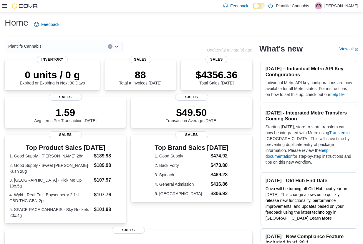
click at [3, 5] on icon at bounding box center [4, 6] width 5 height 4
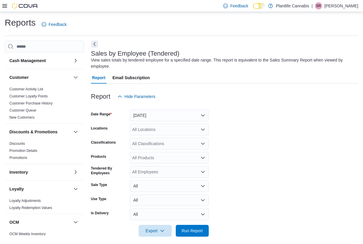
scroll to position [4, 0]
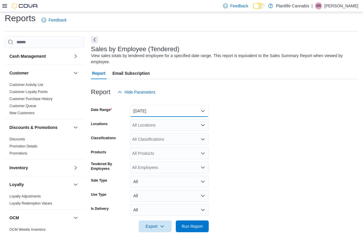
click at [147, 114] on button "[DATE]" at bounding box center [169, 111] width 79 height 12
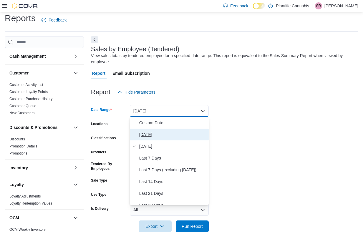
click at [150, 133] on span "[DATE]" at bounding box center [172, 134] width 67 height 7
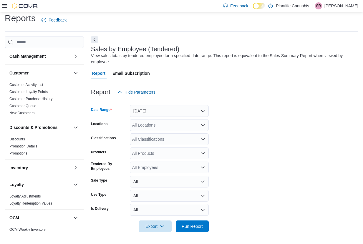
click at [151, 127] on div "All Locations" at bounding box center [169, 125] width 79 height 12
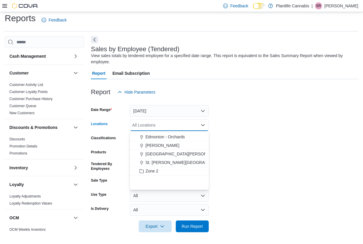
scroll to position [50, 0]
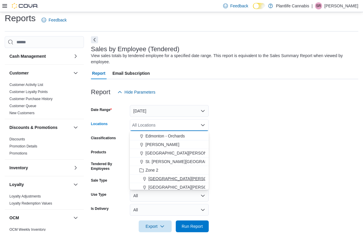
click at [172, 174] on button "[GEOGRAPHIC_DATA][PERSON_NAME] - [GEOGRAPHIC_DATA]" at bounding box center [169, 178] width 79 height 9
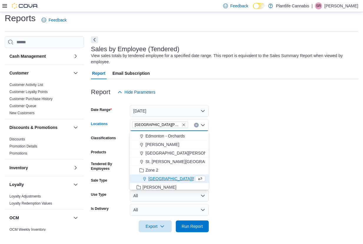
click at [285, 169] on form "Date Range Today Locations Fort McMurray - Eagle Ridge Combo box. Selected. For…" at bounding box center [224, 165] width 267 height 134
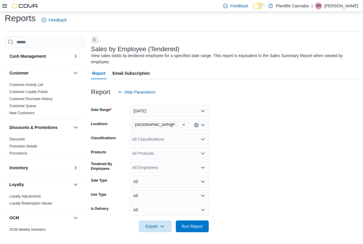
click at [180, 138] on div "All Classifications" at bounding box center [169, 139] width 79 height 12
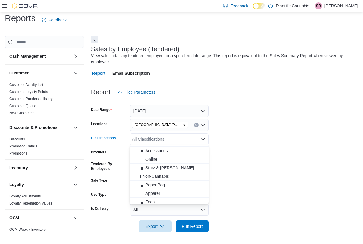
scroll to position [96, 0]
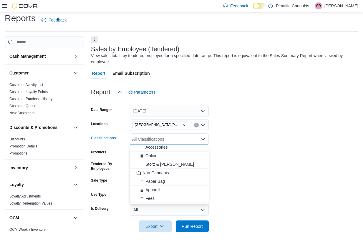
click at [164, 148] on span "Accessories" at bounding box center [156, 147] width 22 height 6
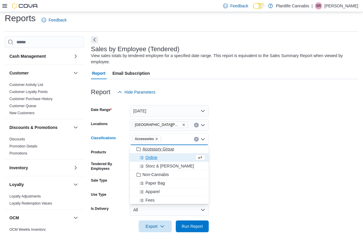
click at [162, 150] on span "Accessory Group" at bounding box center [157, 149] width 31 height 6
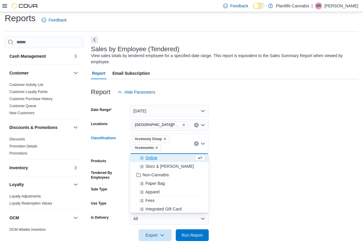
scroll to position [85, 0]
click at [207, 232] on button "Run Report" at bounding box center [192, 235] width 33 height 12
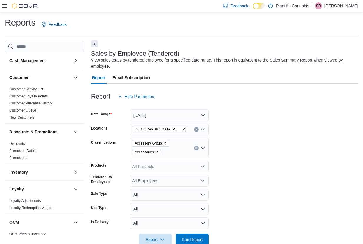
click at [96, 42] on button "Next" at bounding box center [94, 43] width 7 height 7
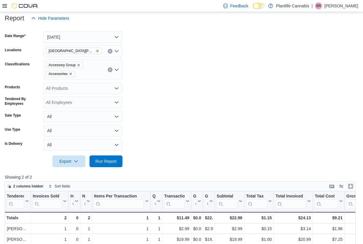
scroll to position [78, 0]
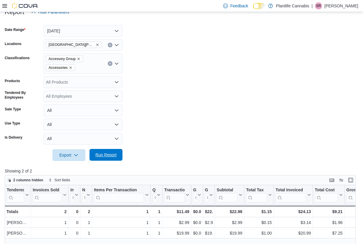
click at [101, 156] on span "Run Report" at bounding box center [105, 155] width 21 height 6
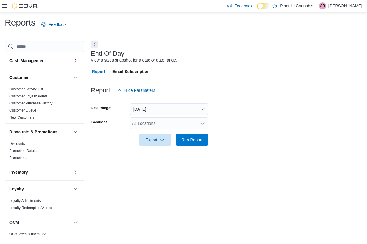
click at [160, 122] on div "All Locations" at bounding box center [169, 123] width 79 height 12
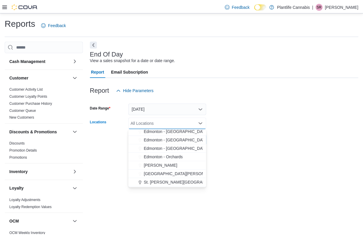
scroll to position [51, 0]
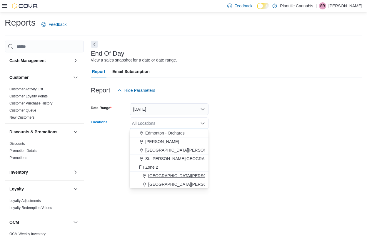
click at [178, 175] on span "[GEOGRAPHIC_DATA][PERSON_NAME] - [GEOGRAPHIC_DATA]" at bounding box center [209, 176] width 123 height 6
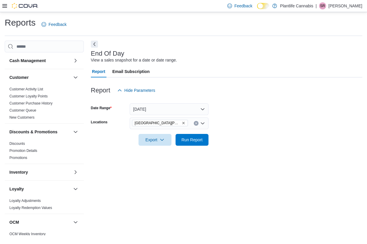
click at [258, 158] on div "End Of Day View a sales snapshot for a date or date range. Report Email Subscri…" at bounding box center [226, 138] width 271 height 195
click at [201, 141] on span "Run Report" at bounding box center [191, 139] width 21 height 6
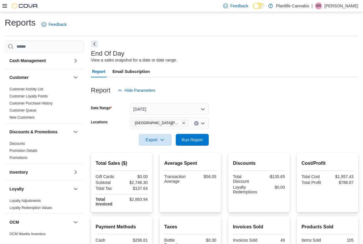
click at [96, 46] on button "Next" at bounding box center [94, 43] width 7 height 7
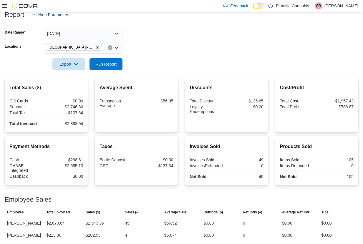
scroll to position [85, 0]
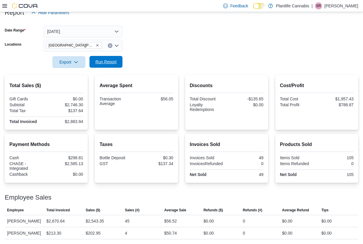
click at [105, 59] on span "Run Report" at bounding box center [105, 62] width 21 height 6
click at [109, 56] on span "Run Report" at bounding box center [106, 62] width 26 height 12
click at [104, 56] on span "Run Report" at bounding box center [106, 62] width 26 height 12
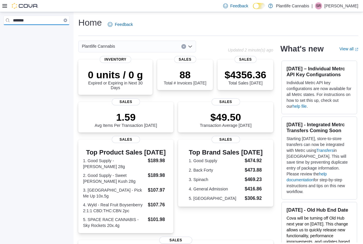
click at [49, 19] on input "*******" at bounding box center [37, 20] width 66 height 9
click at [19, 61] on span "Reports" at bounding box center [17, 63] width 12 height 5
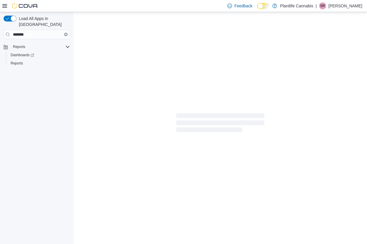
click at [4, 6] on icon at bounding box center [4, 6] width 5 height 5
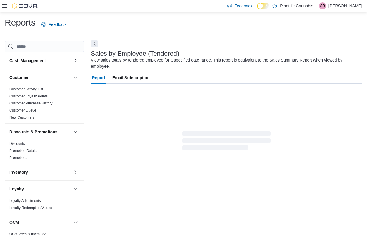
click at [95, 44] on button "Next" at bounding box center [94, 43] width 7 height 7
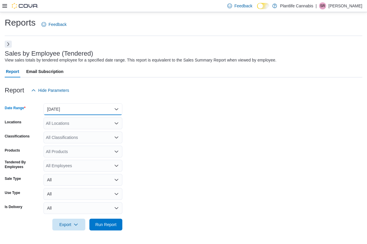
click at [77, 106] on button "[DATE]" at bounding box center [83, 109] width 79 height 12
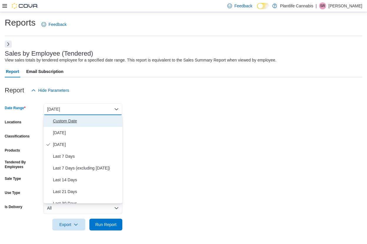
click at [73, 117] on button "Custom Date" at bounding box center [83, 121] width 79 height 12
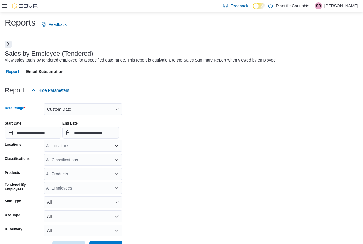
click at [77, 148] on div "All Locations" at bounding box center [83, 146] width 79 height 12
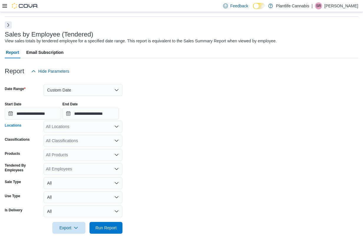
scroll to position [21, 0]
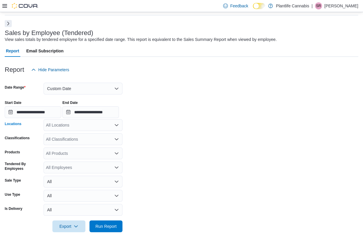
click at [87, 128] on div "All Locations Combo box. Selected. Combo box input. All Locations. Type some te…" at bounding box center [83, 125] width 79 height 12
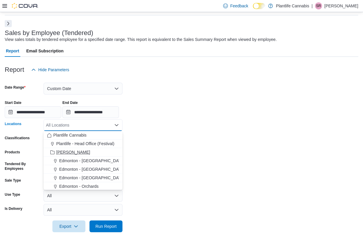
scroll to position [113, 0]
click at [103, 135] on span "[GEOGRAPHIC_DATA][PERSON_NAME] - [GEOGRAPHIC_DATA]" at bounding box center [123, 134] width 123 height 6
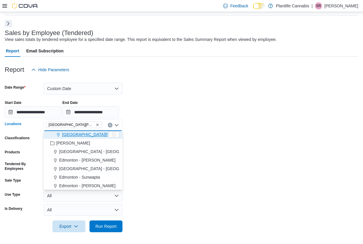
scroll to position [94, 0]
click at [53, 107] on input "**********" at bounding box center [33, 112] width 56 height 12
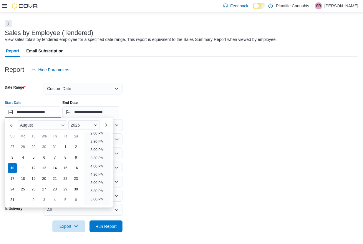
scroll to position [234, 0]
click at [98, 178] on li "4:30 PM" at bounding box center [97, 174] width 18 height 7
type input "**********"
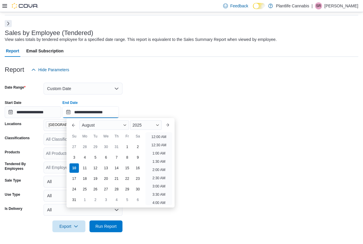
click at [109, 113] on input "**********" at bounding box center [90, 112] width 56 height 12
click at [160, 143] on li "8:00 PM" at bounding box center [159, 142] width 18 height 7
type input "**********"
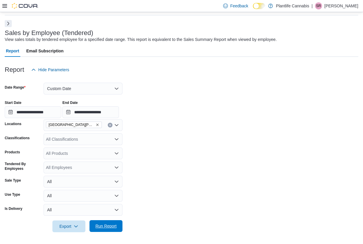
click at [109, 225] on span "Run Report" at bounding box center [105, 226] width 21 height 6
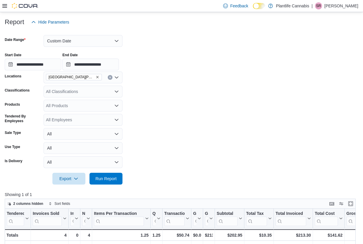
scroll to position [80, 0]
